Goal: Information Seeking & Learning: Learn about a topic

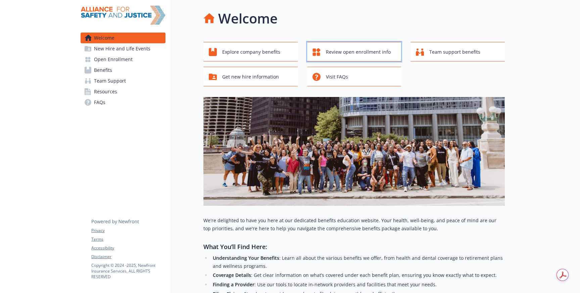
click at [376, 54] on span "Review open enrollment info" at bounding box center [358, 52] width 65 height 13
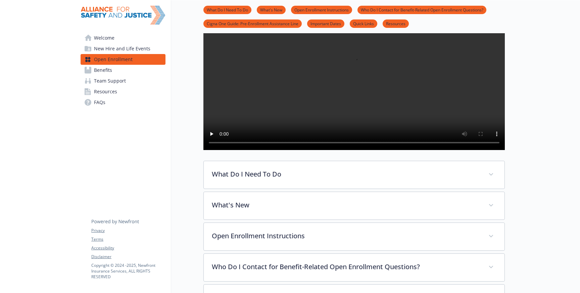
scroll to position [28, 0]
